Goal: Task Accomplishment & Management: Use online tool/utility

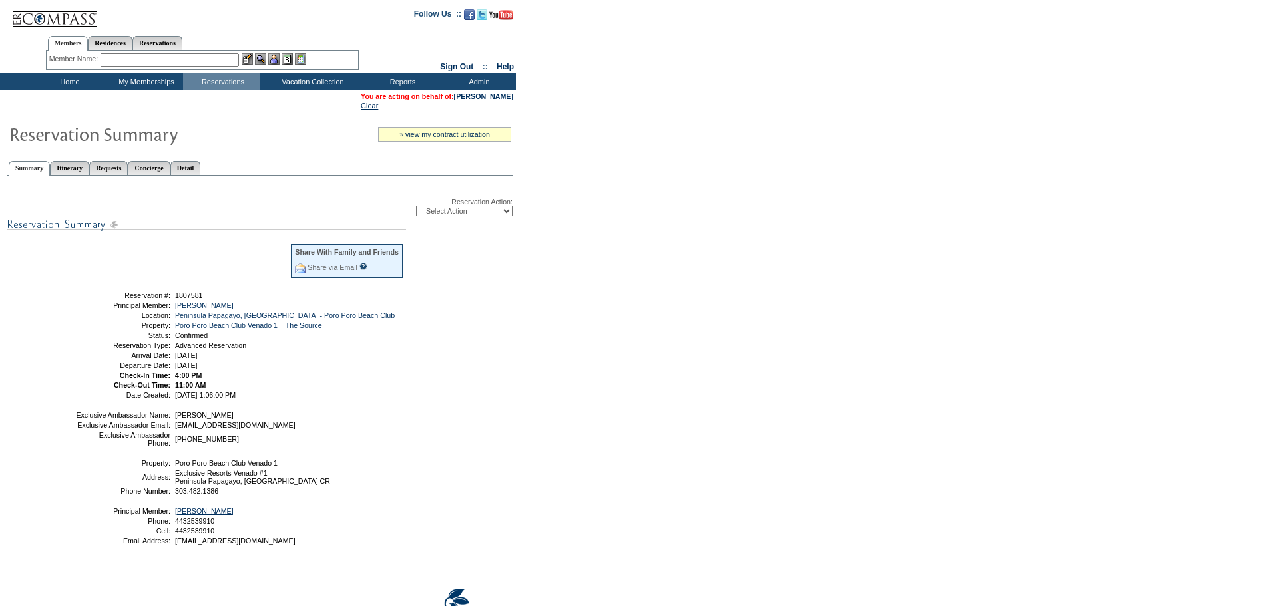
click at [132, 63] on input "text" at bounding box center [169, 59] width 138 height 13
type input "c"
type input "ca"
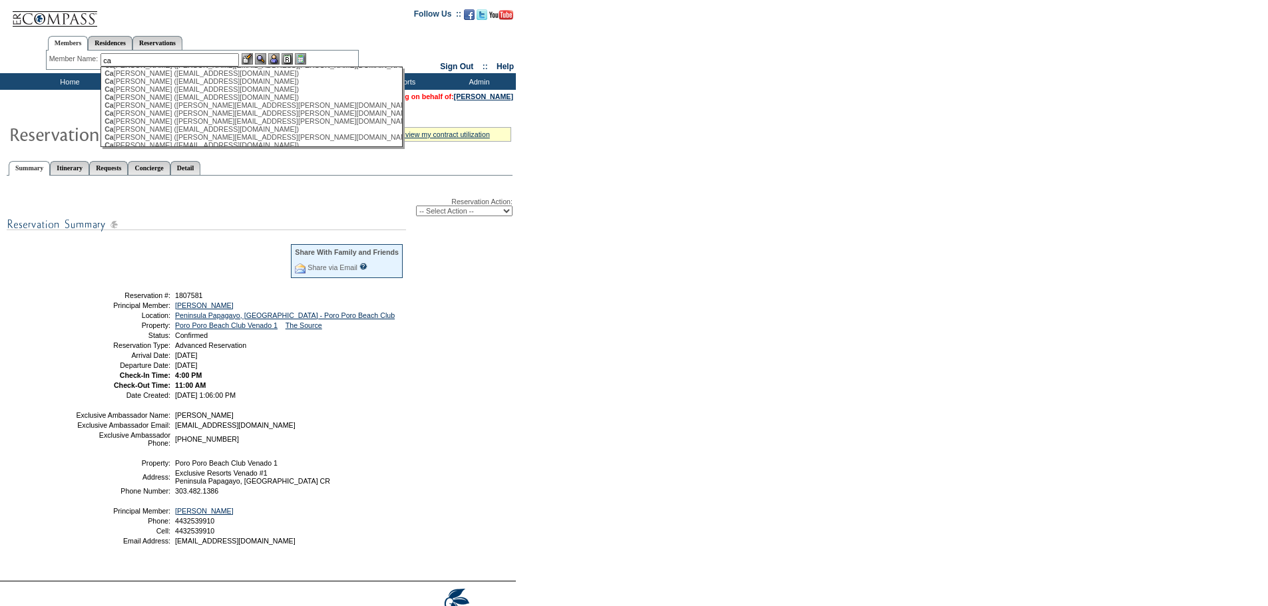
scroll to position [1464, 0]
click at [126, 57] on input "ca" at bounding box center [169, 59] width 138 height 13
drag, startPoint x: 126, startPoint y: 57, endPoint x: 26, endPoint y: 45, distance: 100.5
click at [53, 50] on div "Members Residences Reservations Member Name: ca ([PERSON_NAME]), GATEWAY ES CA …" at bounding box center [202, 50] width 313 height 42
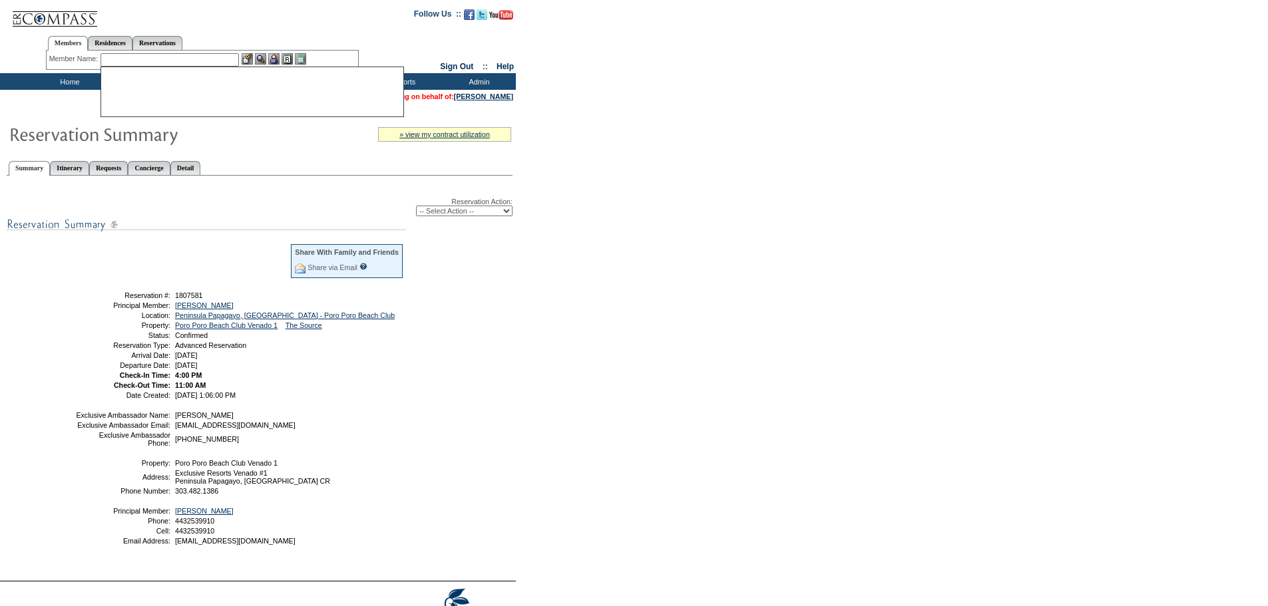
scroll to position [0, 0]
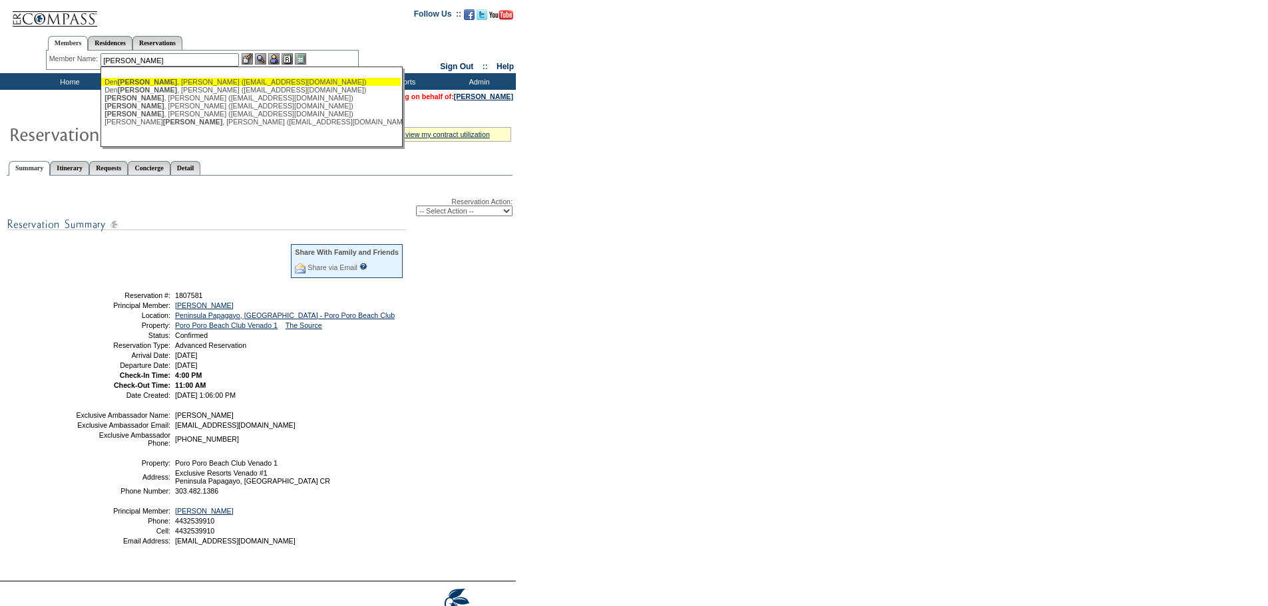
click at [142, 83] on div "[PERSON_NAME] ([EMAIL_ADDRESS][DOMAIN_NAME])" at bounding box center [250, 82] width 293 height 8
type input "[PERSON_NAME] ([EMAIL_ADDRESS][DOMAIN_NAME])"
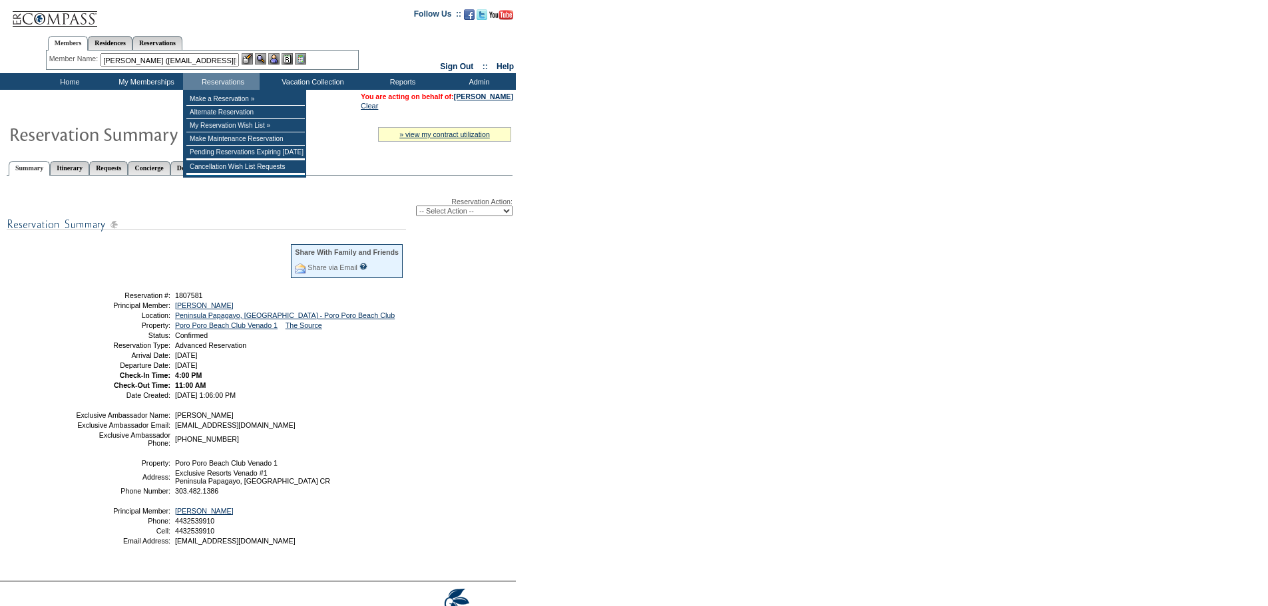
click at [274, 59] on img at bounding box center [273, 58] width 11 height 11
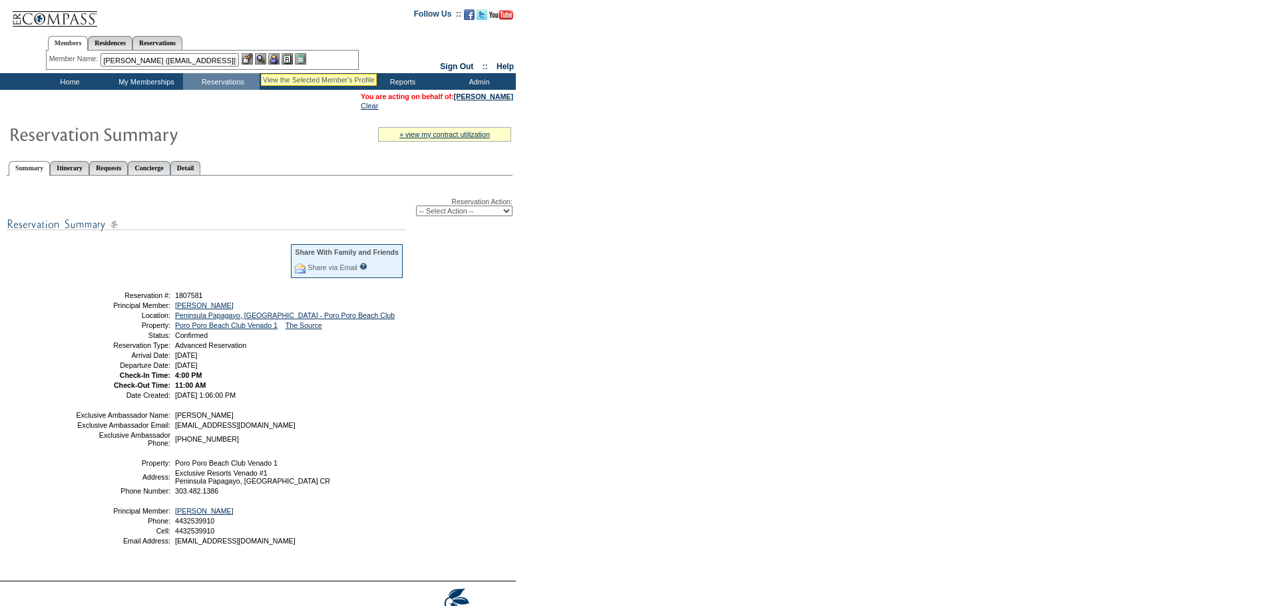
click at [261, 58] on img at bounding box center [260, 58] width 11 height 11
